Goal: Book appointment/travel/reservation

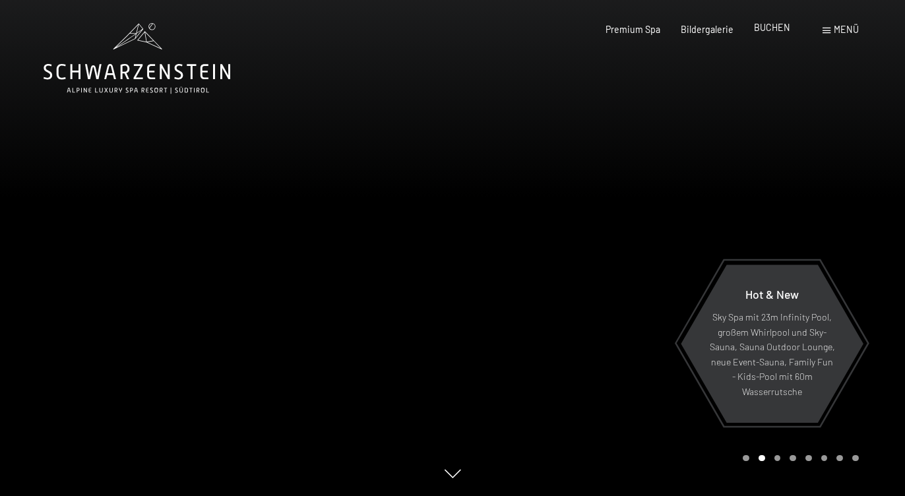
click at [781, 30] on span "BUCHEN" at bounding box center [772, 27] width 36 height 11
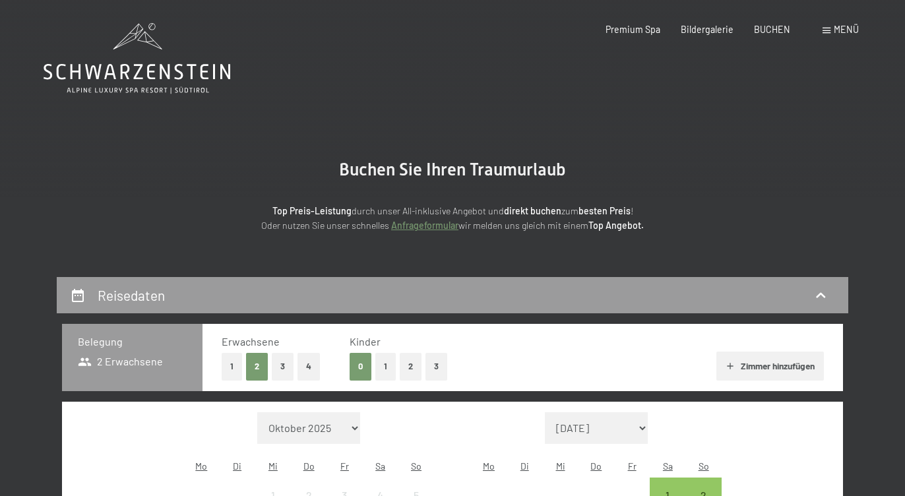
click at [441, 228] on link "Anfrageformular" at bounding box center [424, 225] width 67 height 11
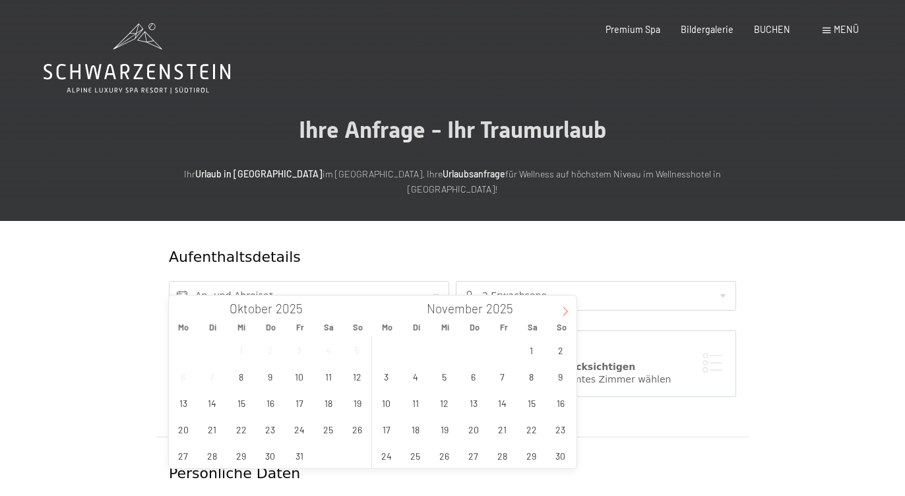
click at [561, 313] on icon at bounding box center [565, 311] width 9 height 9
click at [423, 453] on span "30" at bounding box center [415, 456] width 26 height 26
type input "[DATE]"
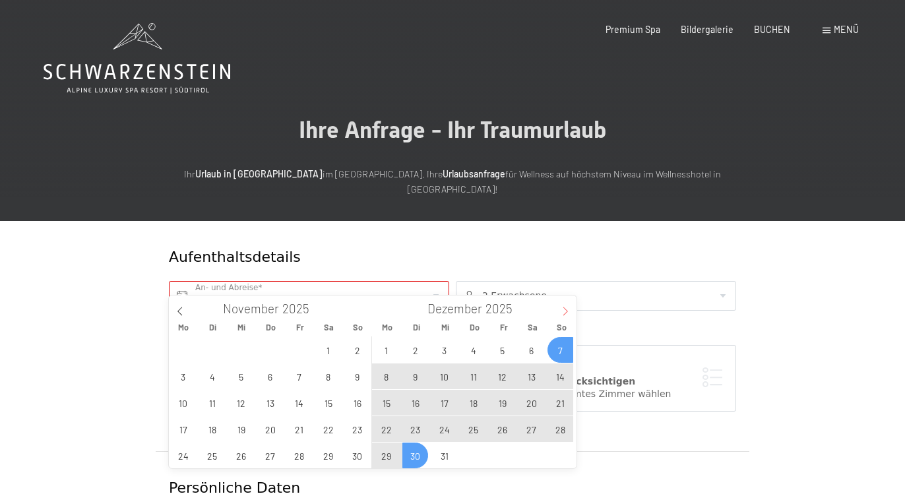
click at [565, 302] on span at bounding box center [565, 306] width 22 height 22
type input "2026"
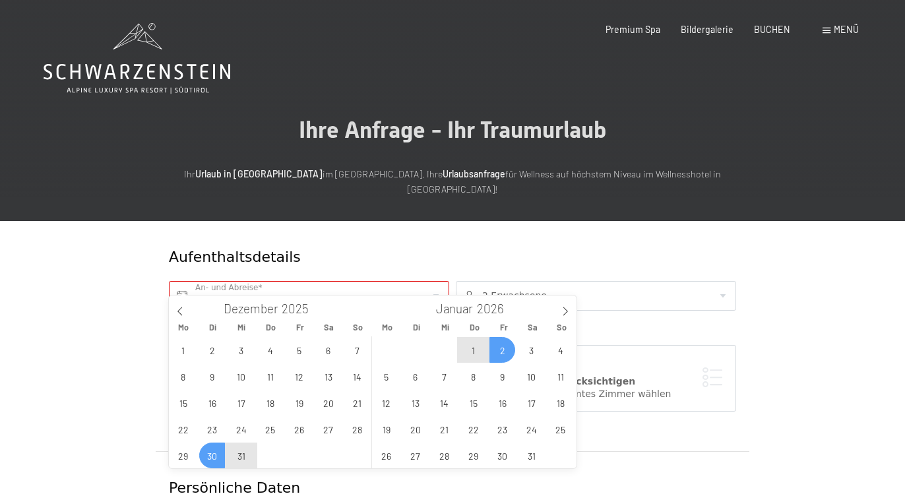
click at [506, 350] on span "2" at bounding box center [502, 350] width 26 height 26
type input "[DATE] - [DATE]"
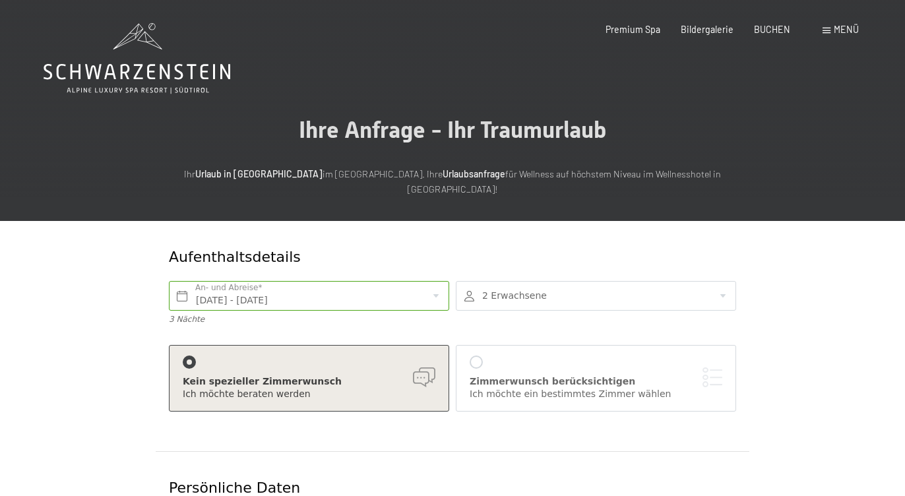
click at [512, 282] on div at bounding box center [596, 296] width 280 height 30
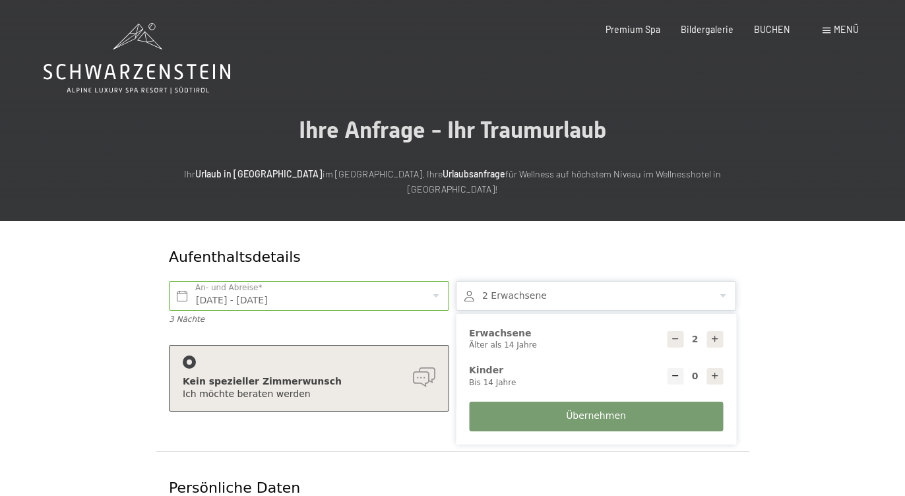
click at [718, 334] on icon at bounding box center [714, 338] width 9 height 9
type input "3"
click at [668, 402] on button "Übernehmen" at bounding box center [596, 417] width 254 height 30
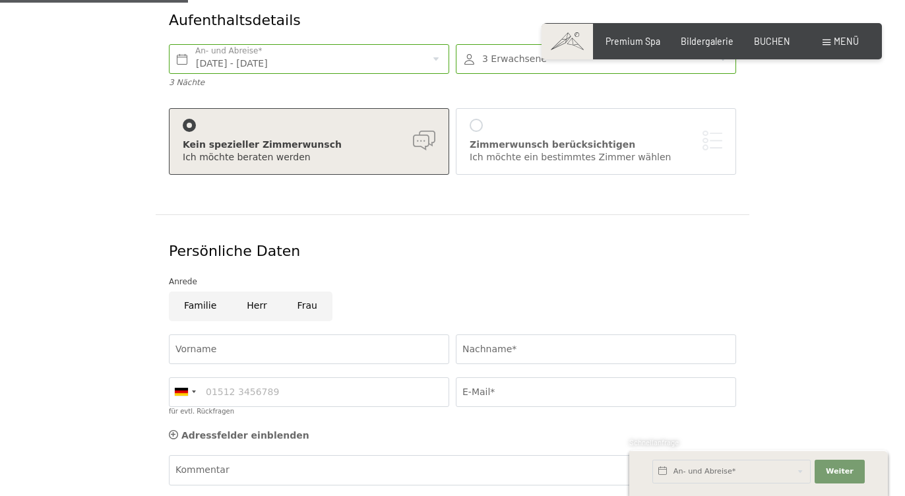
scroll to position [239, 0]
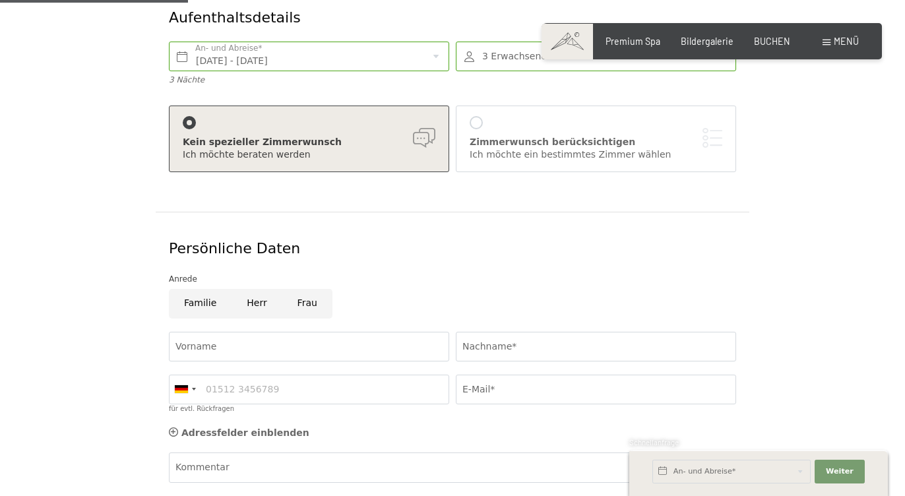
click at [297, 290] on input "Frau" at bounding box center [307, 304] width 50 height 30
radio input "true"
type input "[PERSON_NAME]"
click at [487, 344] on div "Nachname*" at bounding box center [595, 346] width 287 height 43
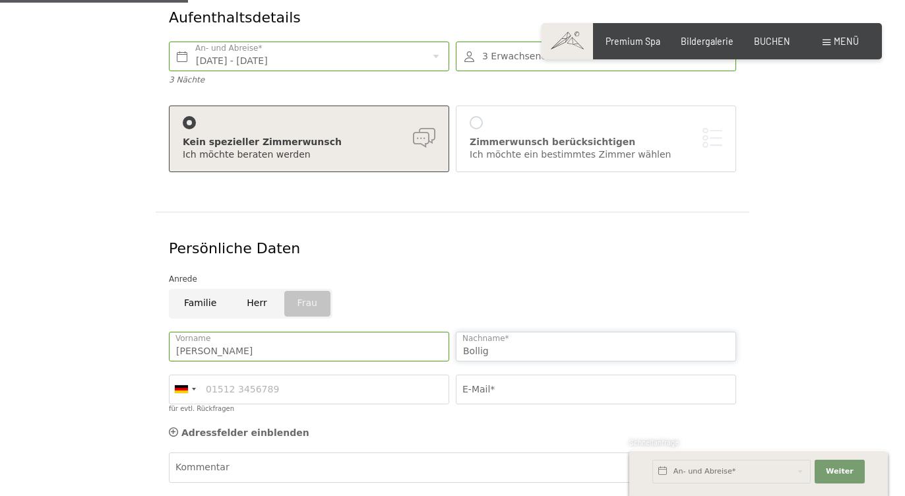
type input "Bollig"
type input "01747978064"
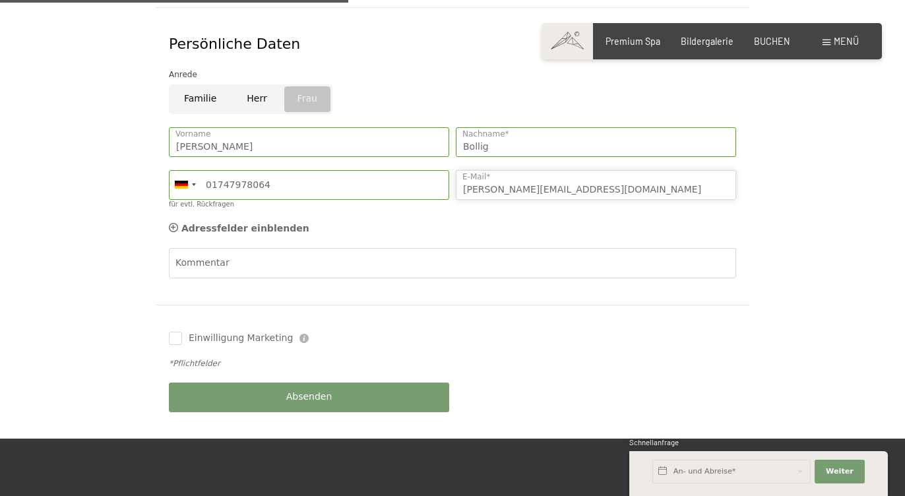
scroll to position [444, 0]
type input "[PERSON_NAME][EMAIL_ADDRESS][DOMAIN_NAME]"
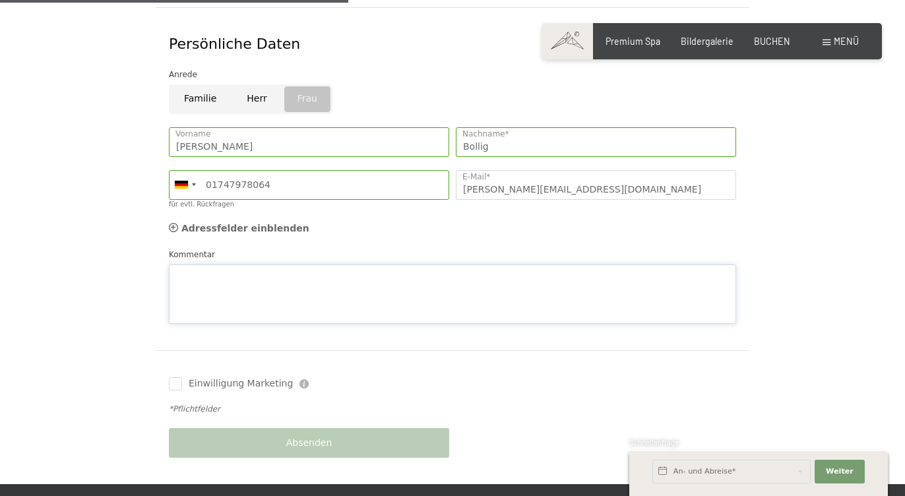
click at [237, 264] on textarea "Kommentar" at bounding box center [452, 293] width 567 height 59
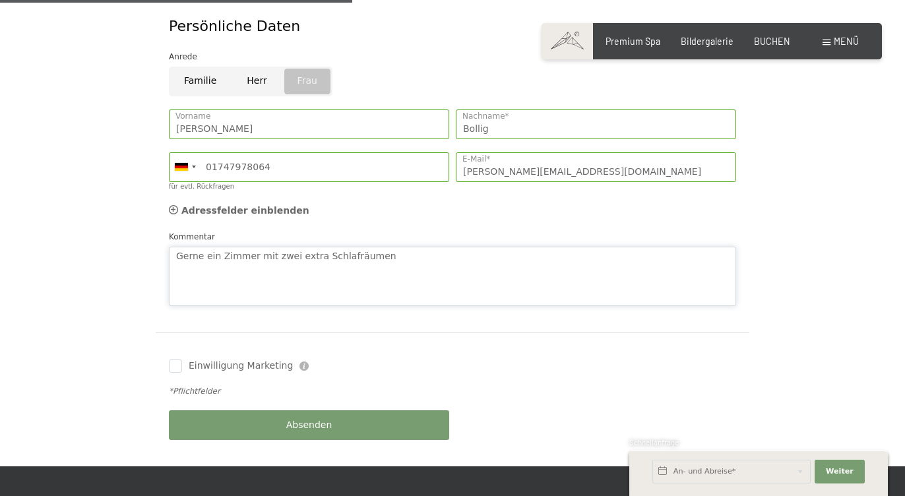
scroll to position [472, 0]
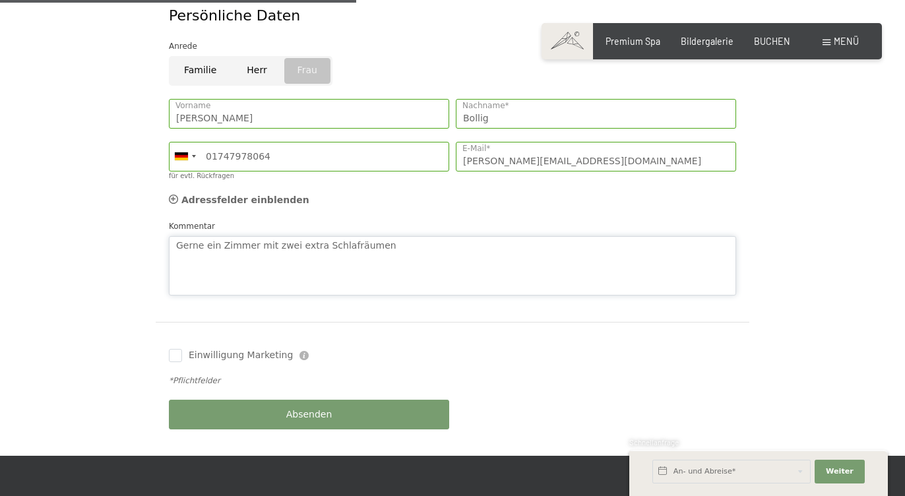
type textarea "Gerne ein Zimmer mit zwei extra Schlafräumen"
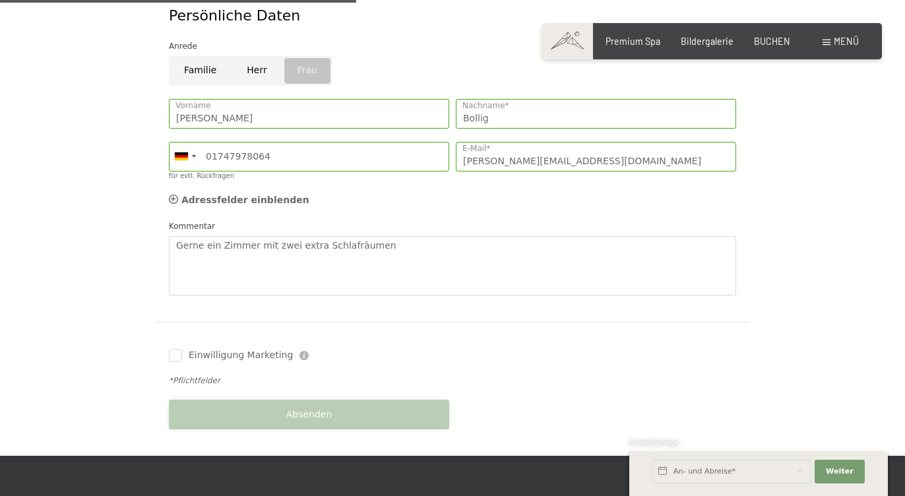
click at [218, 393] on div "Absenden" at bounding box center [309, 414] width 287 height 43
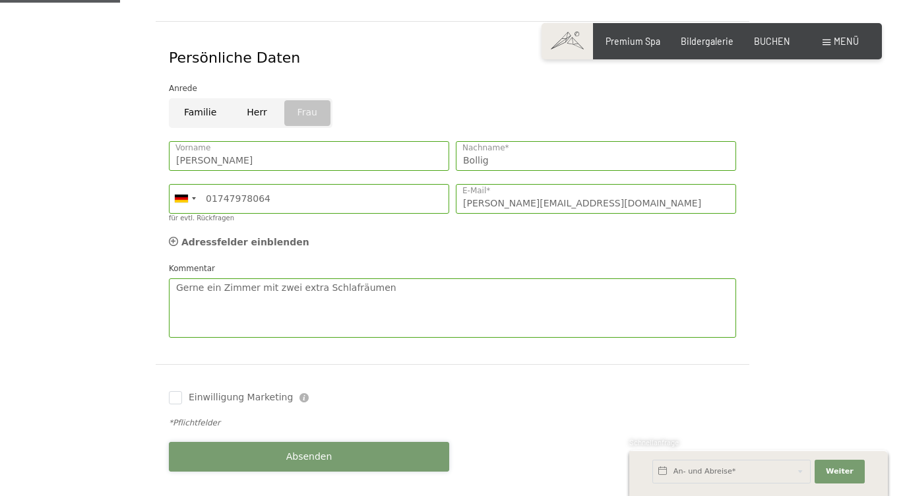
scroll to position [527, 0]
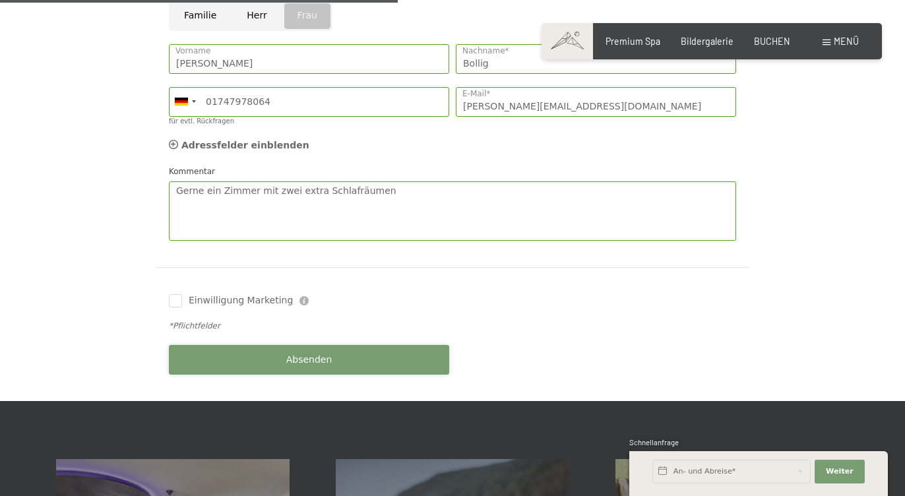
click at [217, 345] on button "Absenden" at bounding box center [309, 360] width 280 height 30
